Goal: Task Accomplishment & Management: Use online tool/utility

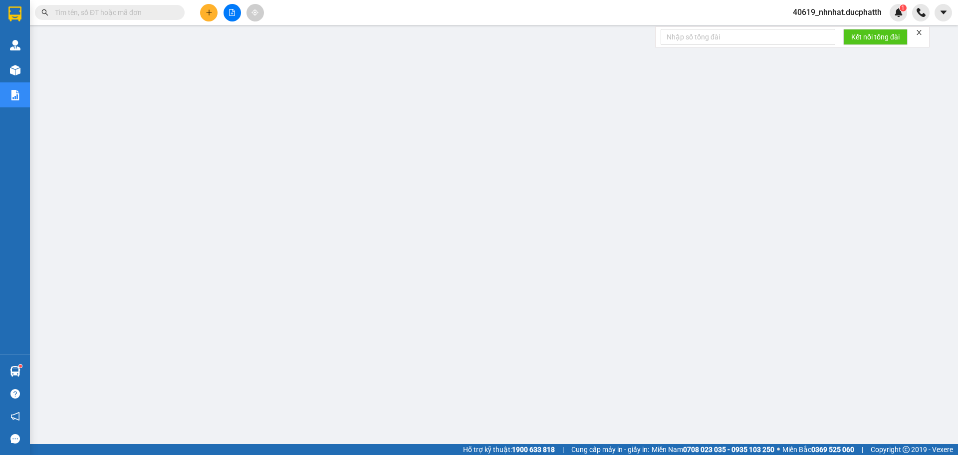
click at [836, 15] on span "40619_nhnhat.ducphatth" at bounding box center [837, 12] width 105 height 12
click at [808, 33] on span "Đăng xuất" at bounding box center [841, 30] width 84 height 11
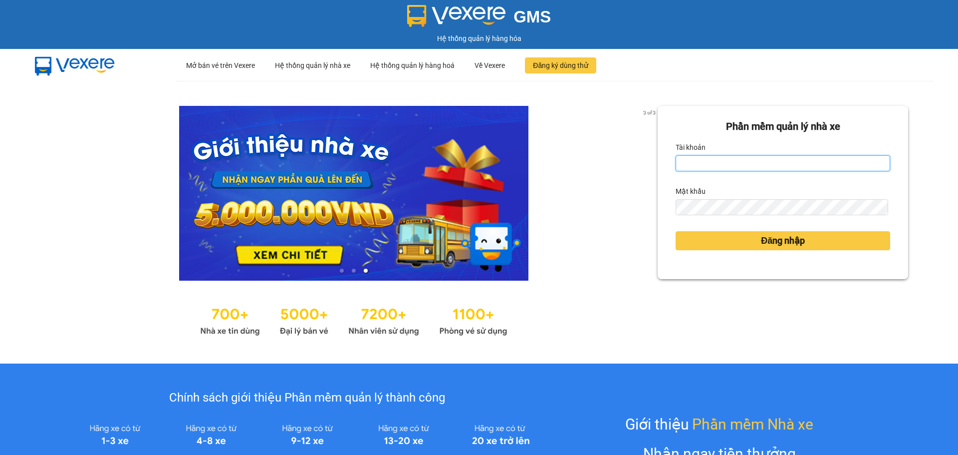
type input "nhhoang.ducphatth"
drag, startPoint x: 760, startPoint y: 165, endPoint x: 659, endPoint y: 175, distance: 101.3
click at [659, 175] on div "Phần mềm quản lý nhà xe Tài khoản nhhoang.ducphatth Mật khẩu Đăng nhập" at bounding box center [783, 192] width 251 height 173
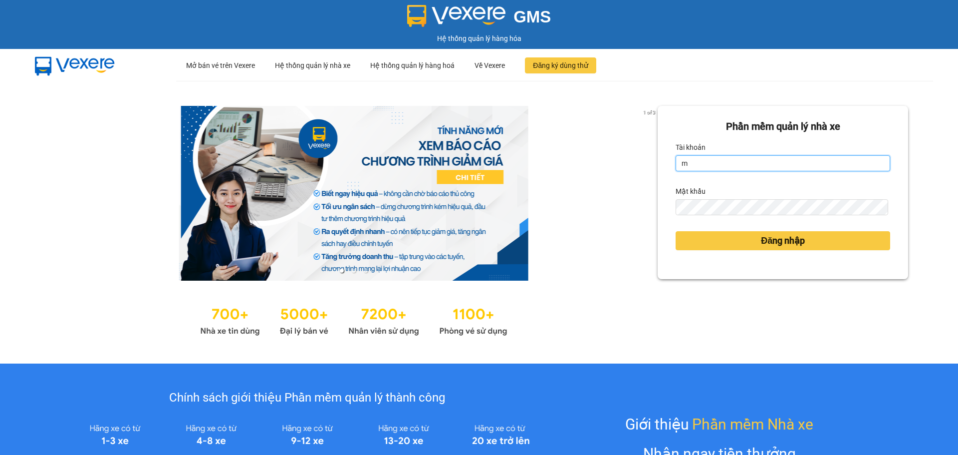
type input "minhmanh.ducphatth"
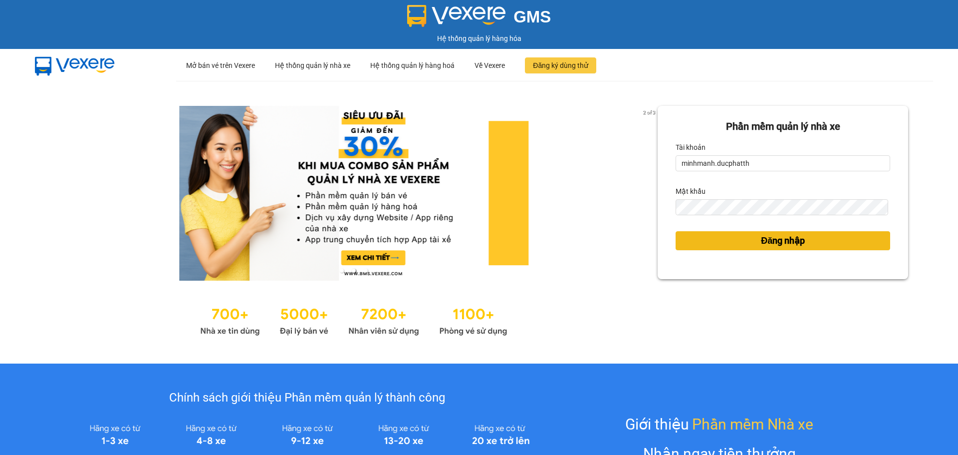
click at [735, 249] on button "Đăng nhập" at bounding box center [783, 240] width 215 height 19
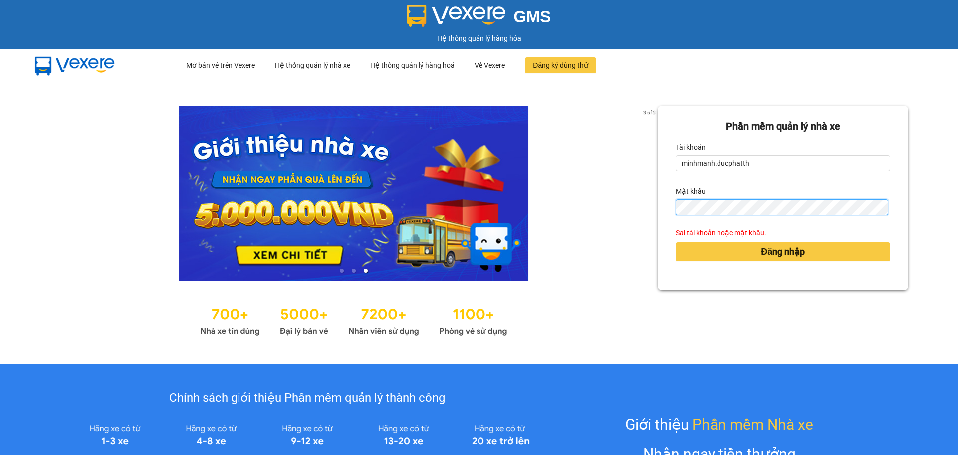
click at [658, 214] on div "Phần mềm quản lý nhà xe Tài khoản minhmanh.ducphatth Mật khẩu Sai tài khoản hoặ…" at bounding box center [783, 198] width 251 height 184
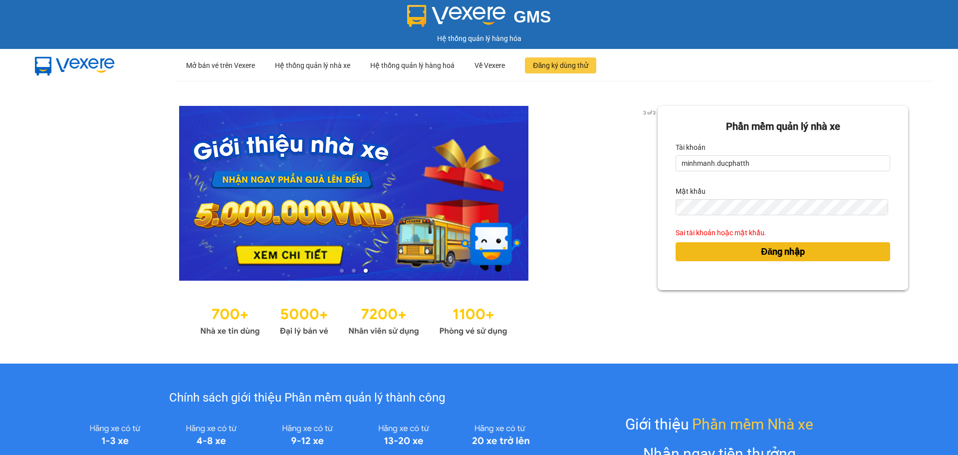
click at [676, 248] on button "Đăng nhập" at bounding box center [783, 251] width 215 height 19
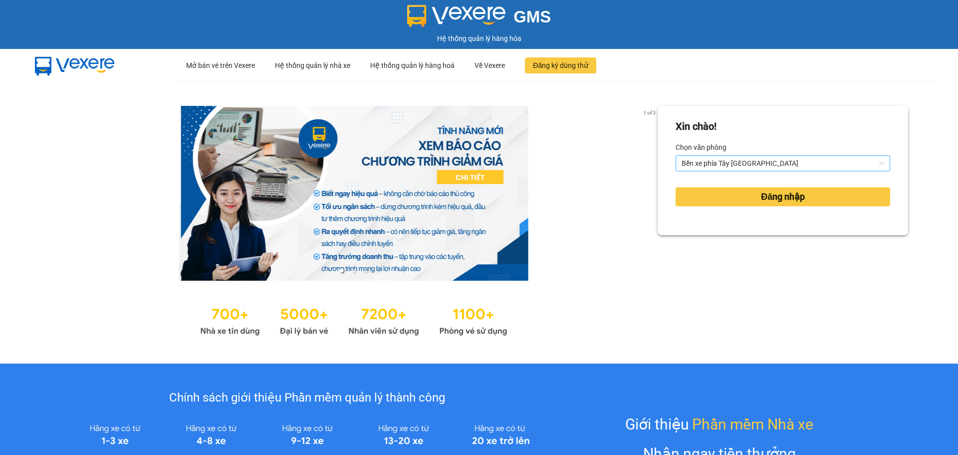
click at [750, 159] on span "Bến xe phía Tây Thanh Hóa" at bounding box center [783, 163] width 203 height 15
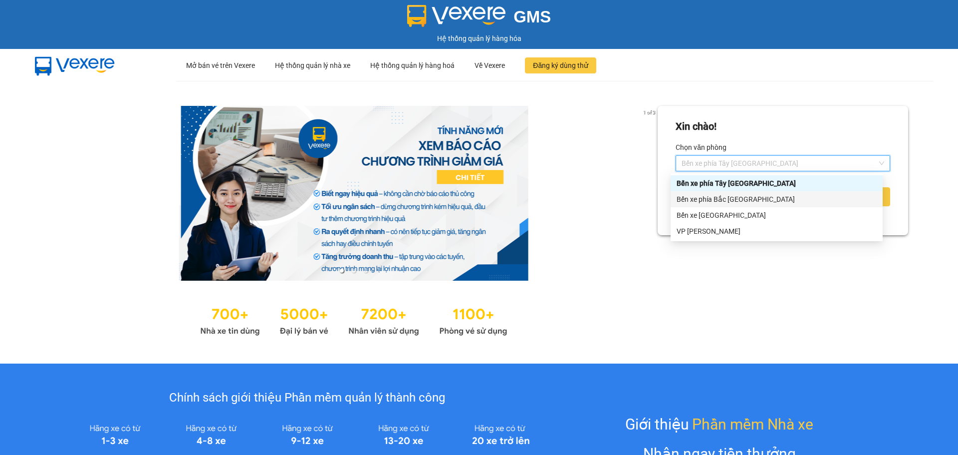
click at [750, 200] on div "Bến xe phía Bắc Thanh Hóa" at bounding box center [777, 199] width 200 height 11
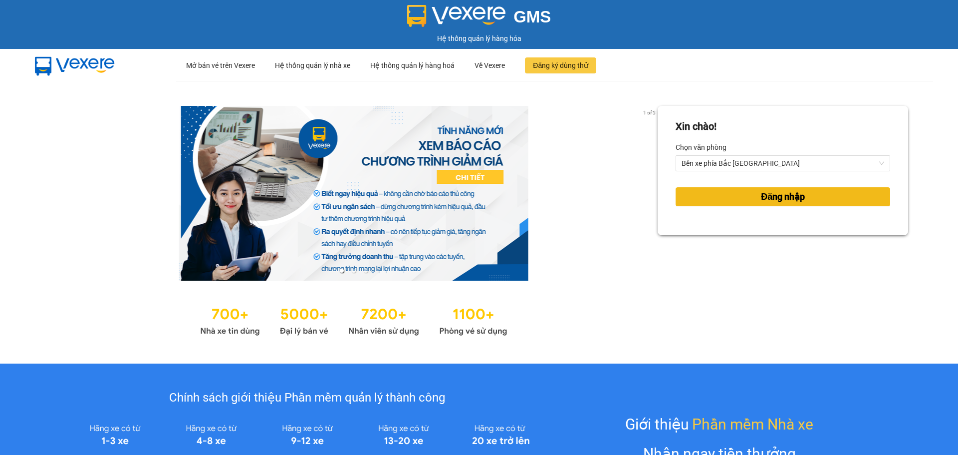
click at [743, 198] on button "Đăng nhập" at bounding box center [783, 196] width 215 height 19
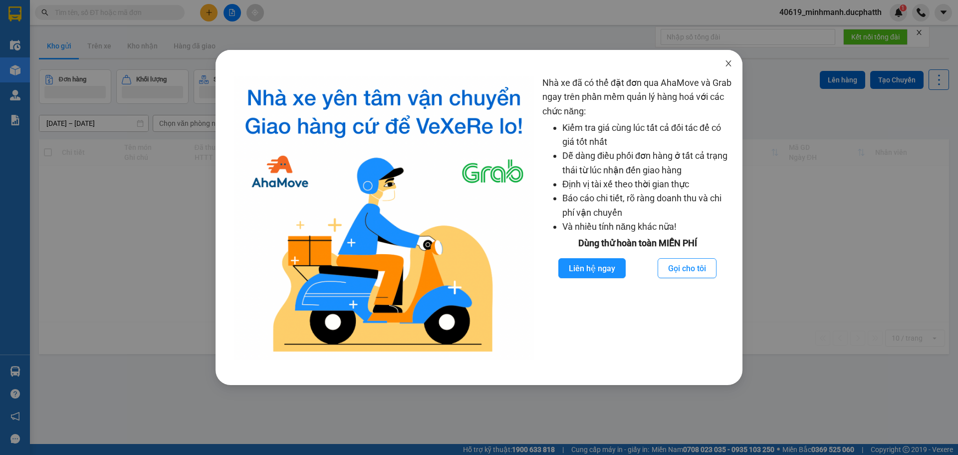
click at [734, 57] on span "Close" at bounding box center [729, 64] width 28 height 28
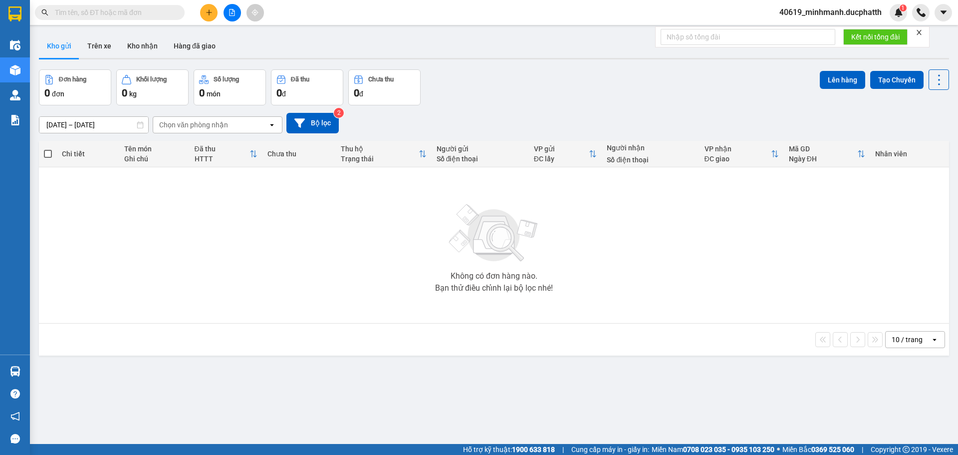
drag, startPoint x: 241, startPoint y: 13, endPoint x: 235, endPoint y: 14, distance: 5.5
click at [237, 13] on div at bounding box center [232, 12] width 75 height 17
click at [235, 14] on icon "file-add" at bounding box center [232, 12] width 7 height 7
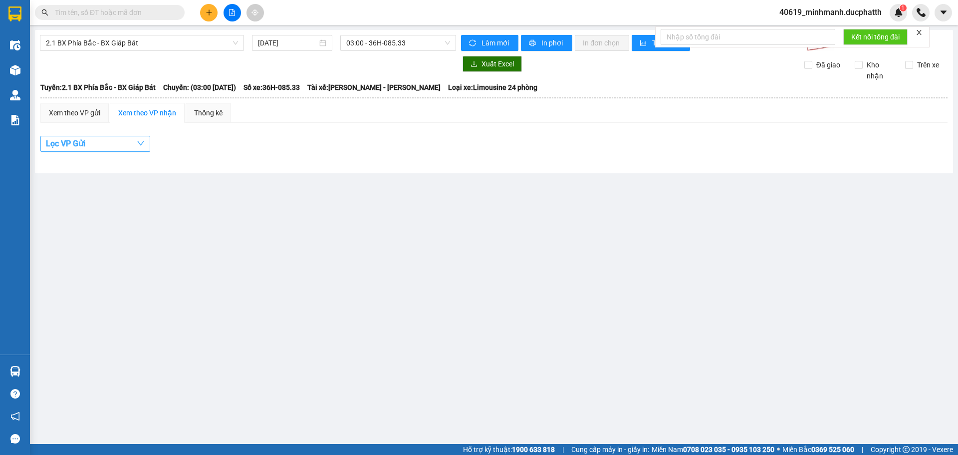
click at [128, 144] on button "Lọc VP Gửi" at bounding box center [95, 144] width 110 height 16
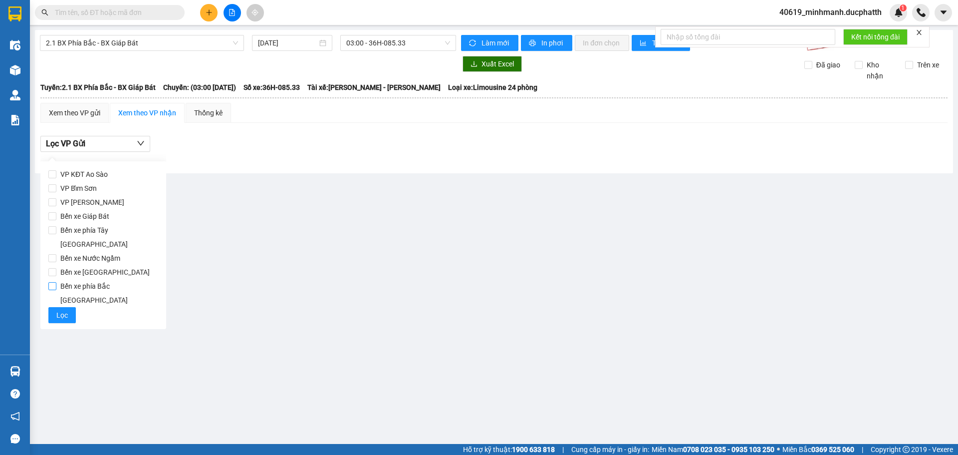
click at [141, 279] on span "Bến xe phía Bắc Thanh Hóa" at bounding box center [107, 293] width 102 height 28
click at [56, 282] on input "Bến xe phía Bắc Thanh Hóa" at bounding box center [52, 286] width 8 height 8
checkbox input "true"
click at [134, 279] on span "Bến xe phía Bắc Thanh Hóa" at bounding box center [107, 293] width 102 height 28
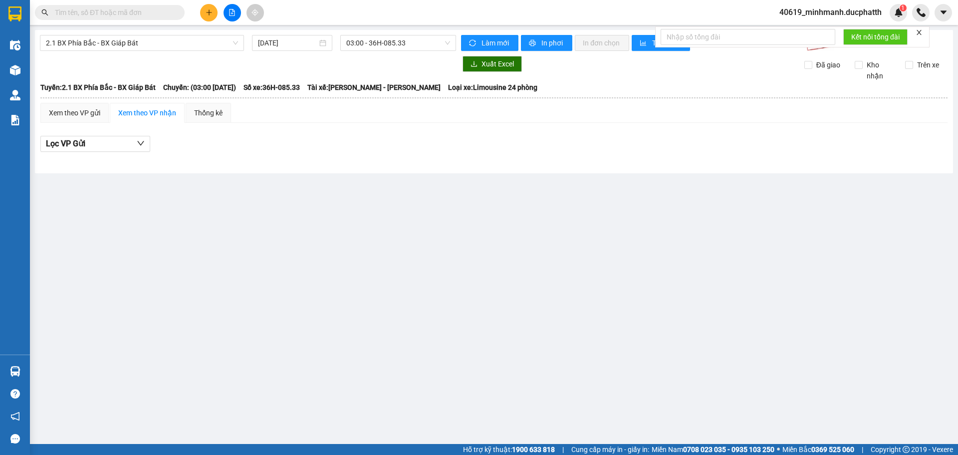
click at [252, 151] on div "Lọc VP Gửi" at bounding box center [493, 144] width 907 height 16
drag, startPoint x: 551, startPoint y: 42, endPoint x: 541, endPoint y: 142, distance: 100.4
click at [543, 139] on div "2.1 BX Phía Bắc - BX Giáp Bát 14/10/2025 03:00 - 36H-085.33 Làm mới In phơi In …" at bounding box center [494, 101] width 918 height 143
click at [413, 37] on span "03:00 - 36H-085.33" at bounding box center [398, 42] width 104 height 15
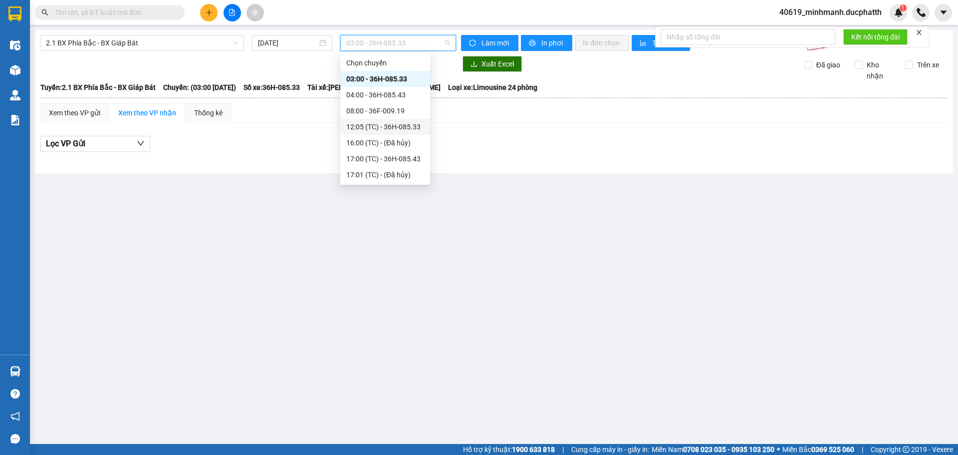
click at [374, 124] on div "12:05 (TC) - 36H-085.33" at bounding box center [385, 126] width 78 height 11
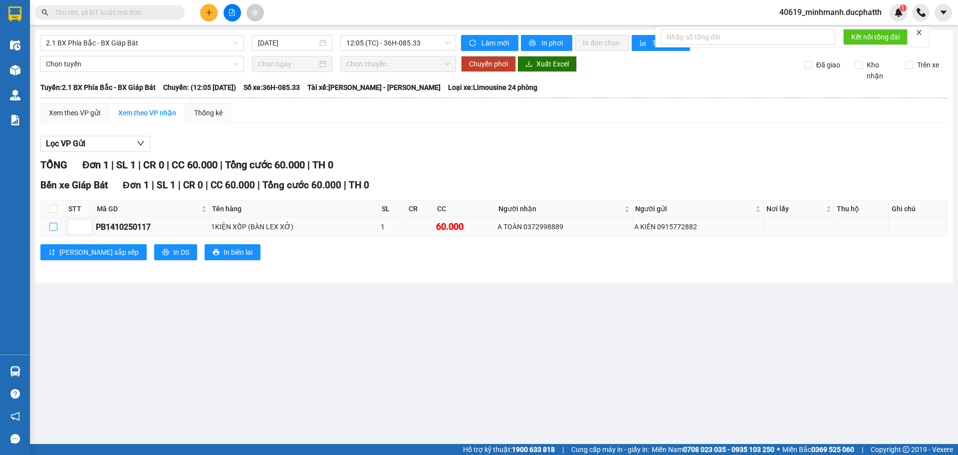
click at [54, 226] on input "checkbox" at bounding box center [53, 227] width 8 height 8
checkbox input "true"
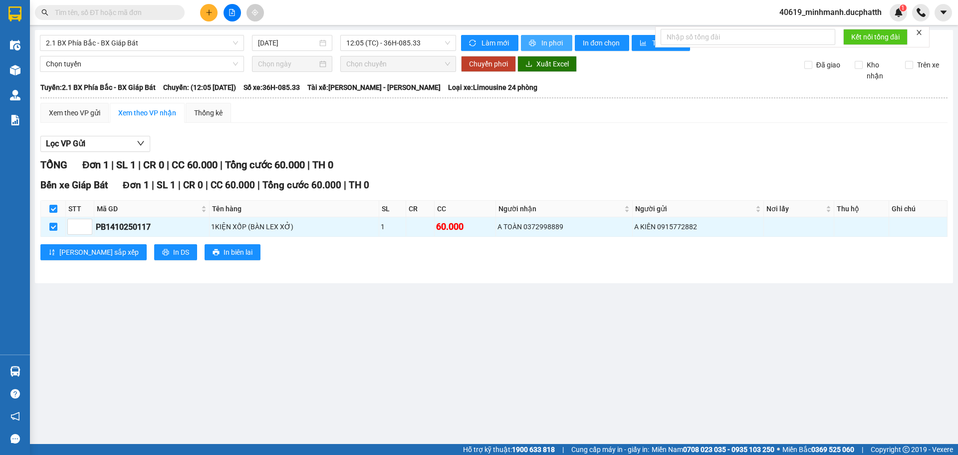
click at [539, 40] on button "In phơi" at bounding box center [546, 43] width 51 height 16
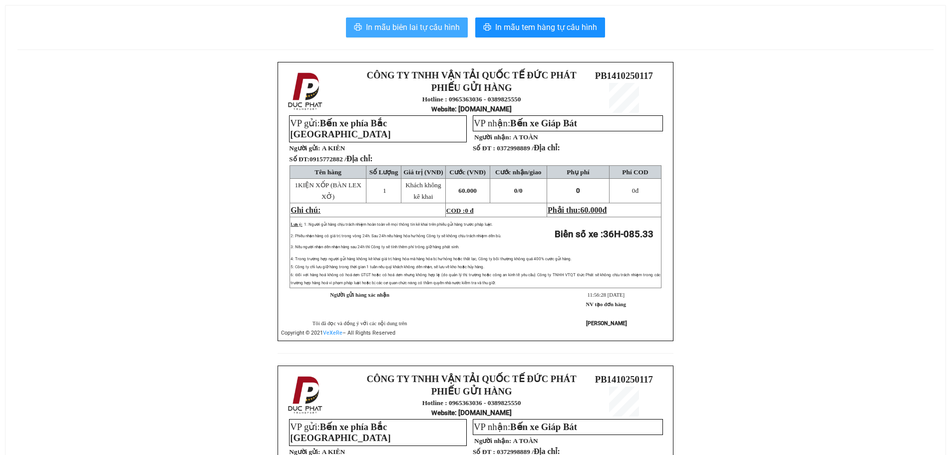
click at [362, 26] on icon "printer" at bounding box center [358, 27] width 8 height 8
